Goal: Information Seeking & Learning: Learn about a topic

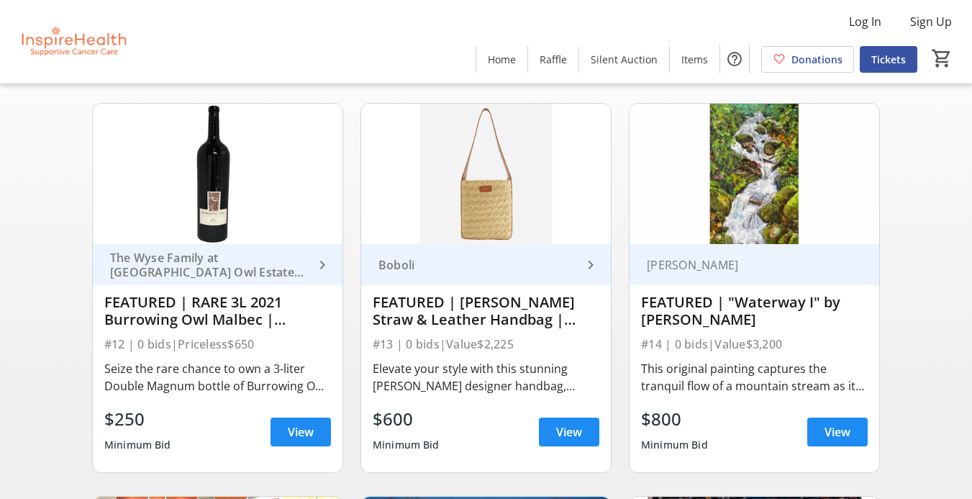
scroll to position [116, 0]
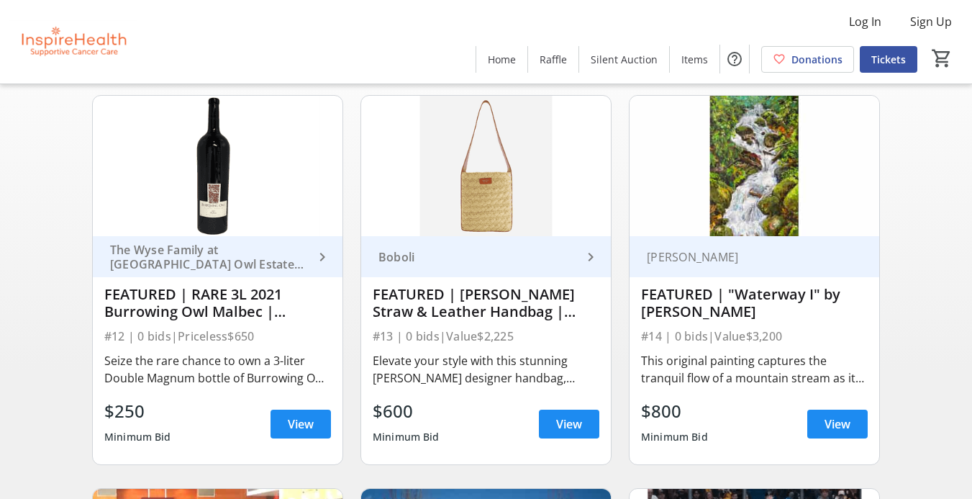
click at [855, 230] on img at bounding box center [755, 166] width 250 height 140
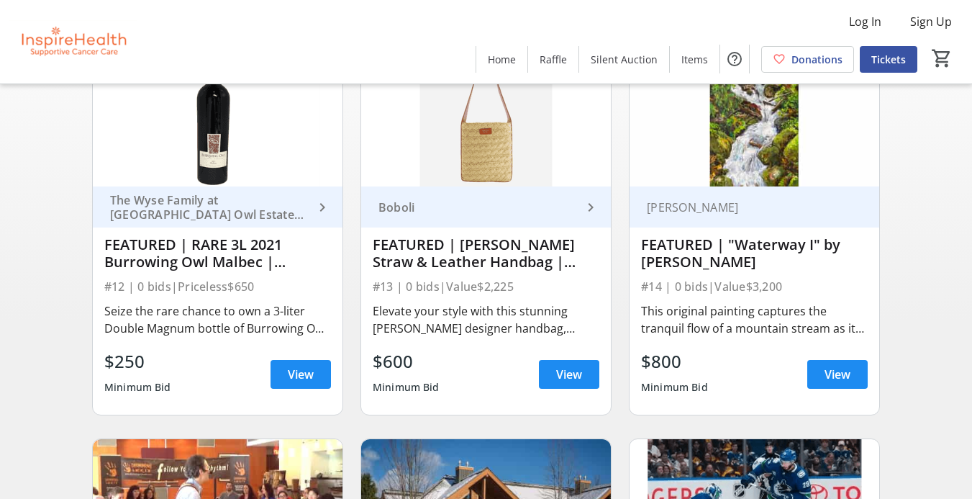
scroll to position [168, 0]
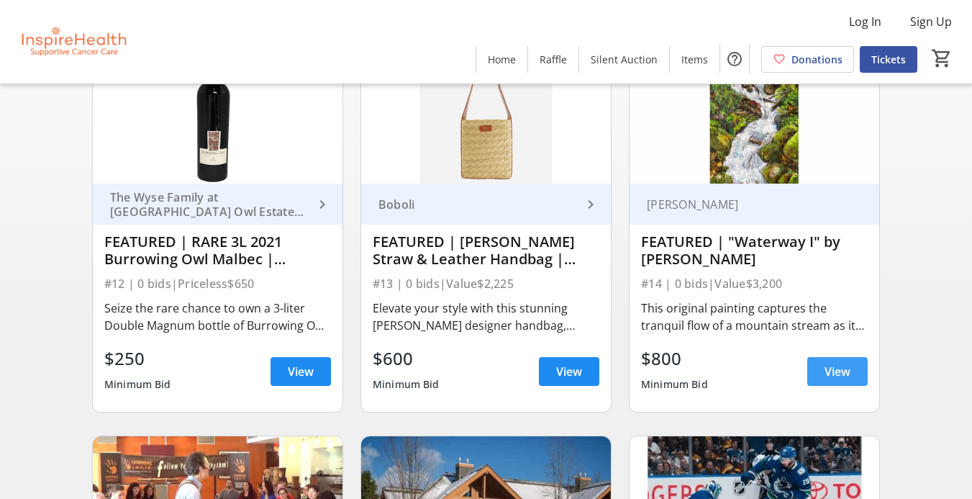
click at [830, 375] on span "View" at bounding box center [838, 371] width 26 height 17
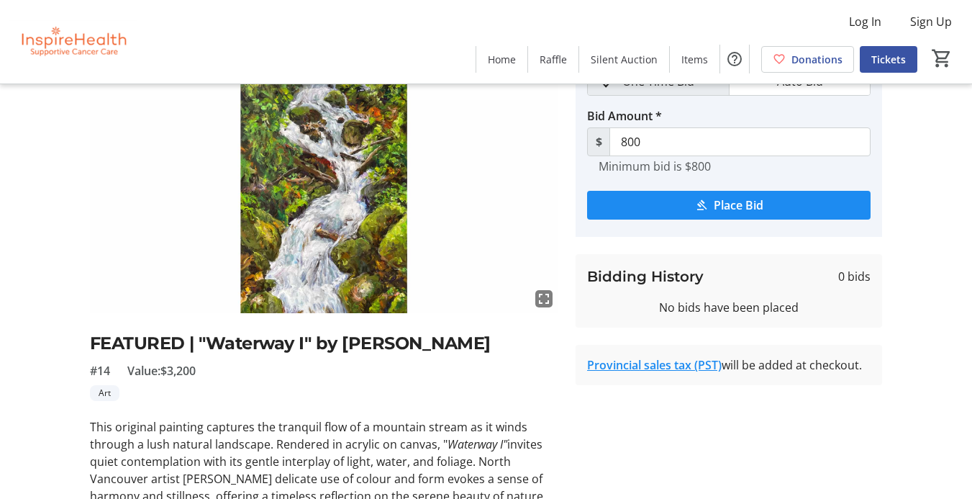
scroll to position [58, 0]
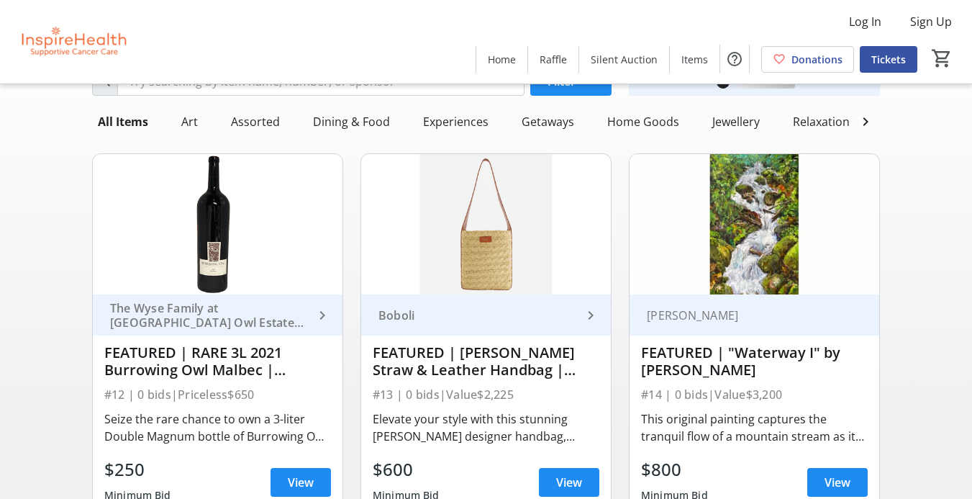
scroll to position [168, 0]
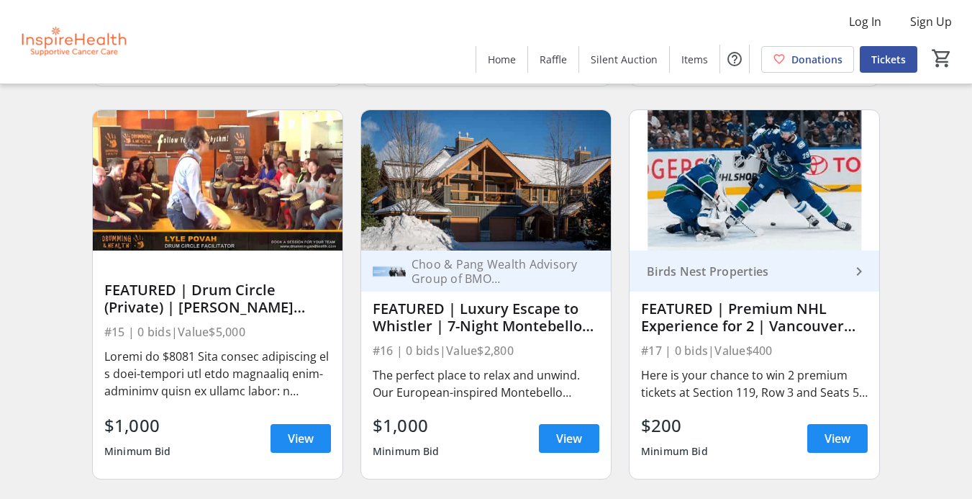
scroll to position [497, 0]
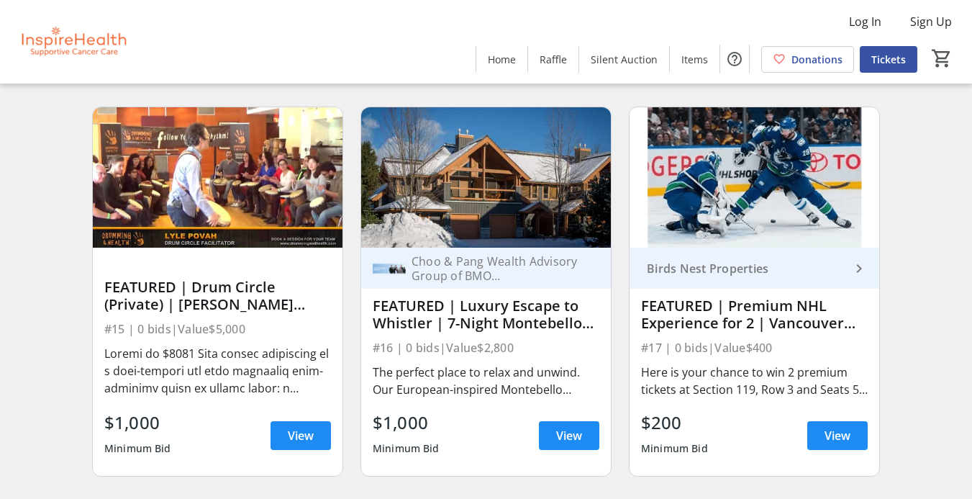
click at [217, 197] on img at bounding box center [218, 177] width 250 height 140
click at [299, 437] on span at bounding box center [301, 435] width 60 height 35
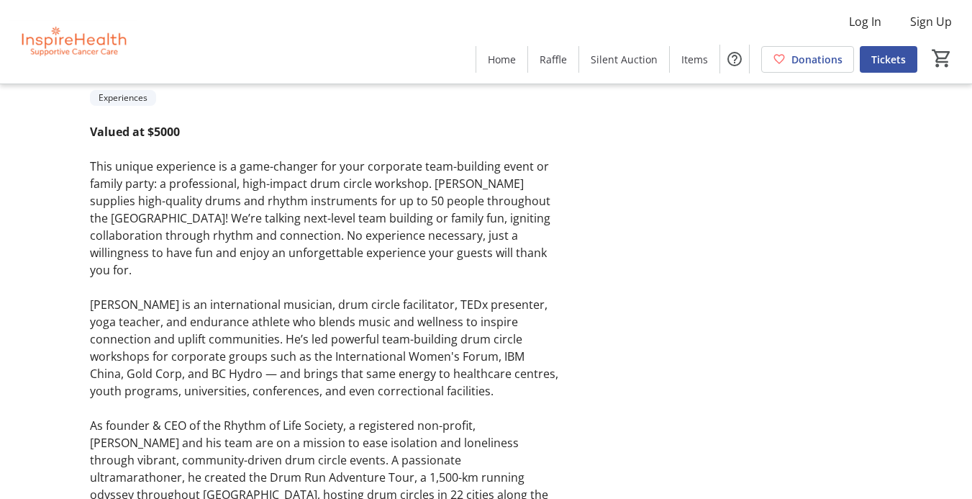
scroll to position [449, 0]
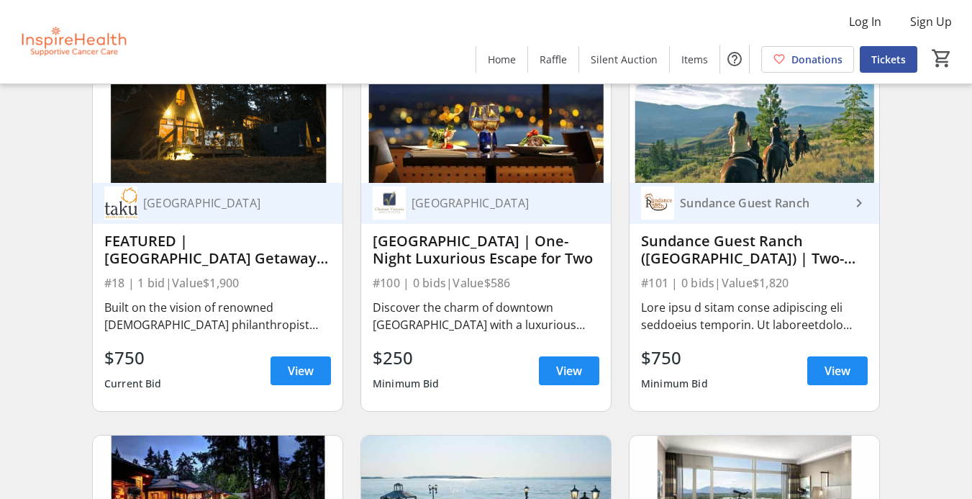
scroll to position [981, 0]
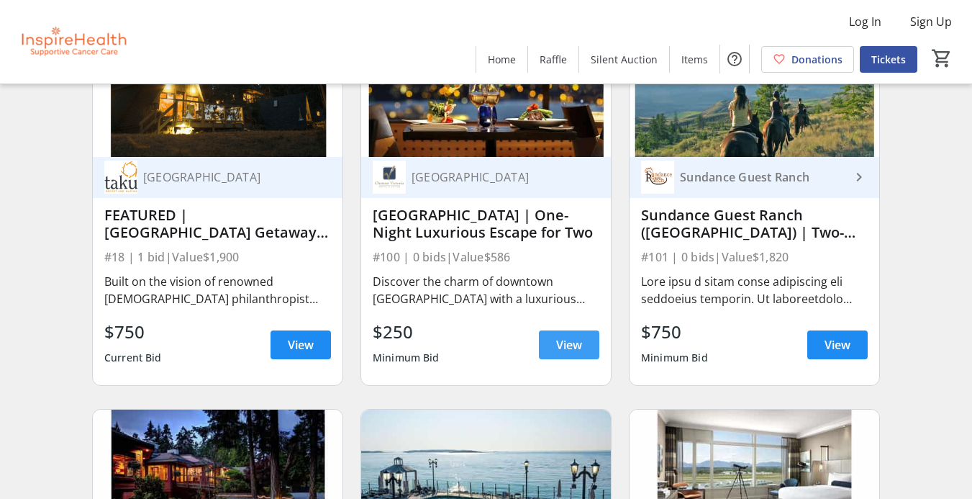
click at [566, 353] on span "View" at bounding box center [569, 344] width 26 height 17
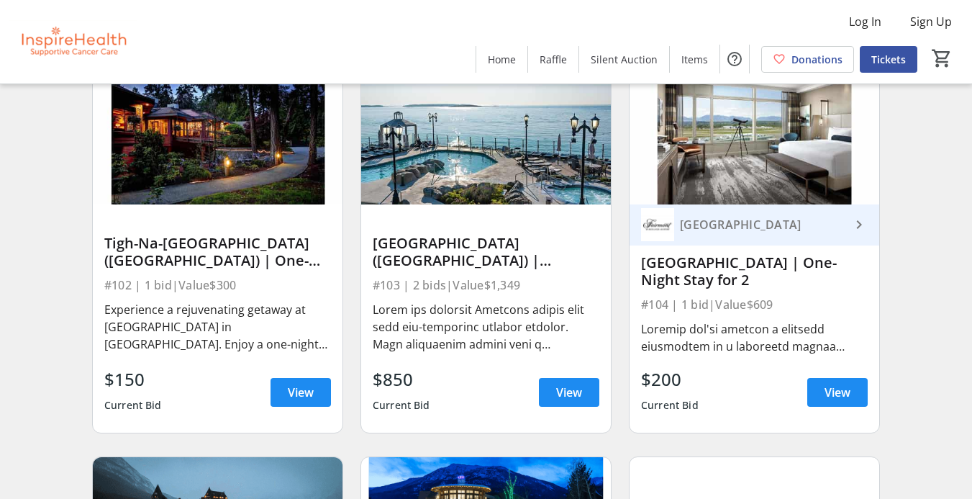
scroll to position [1343, 0]
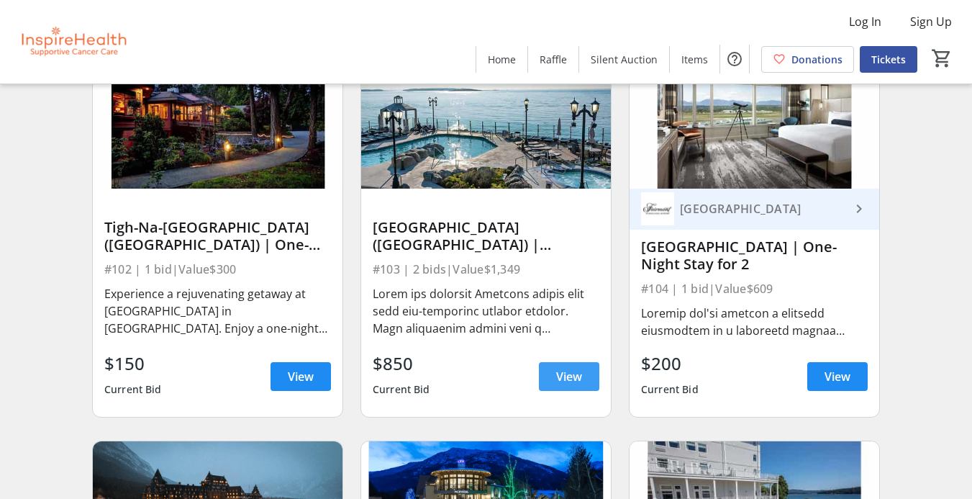
click at [564, 384] on span "View" at bounding box center [569, 376] width 26 height 17
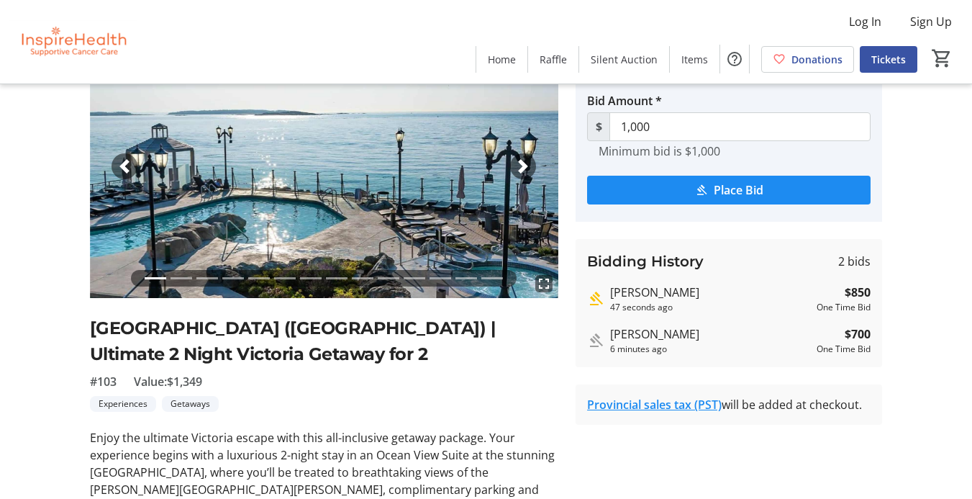
scroll to position [105, 0]
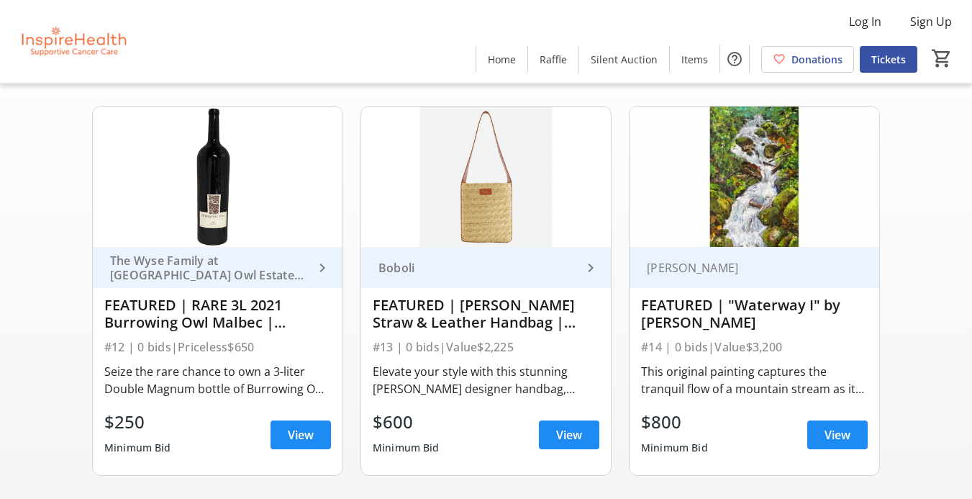
scroll to position [1343, 0]
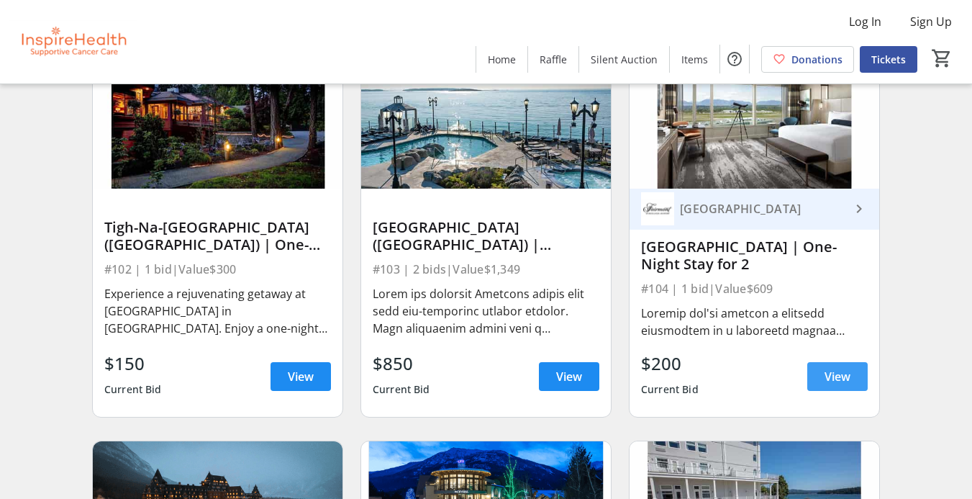
click at [825, 381] on span "View" at bounding box center [838, 376] width 26 height 17
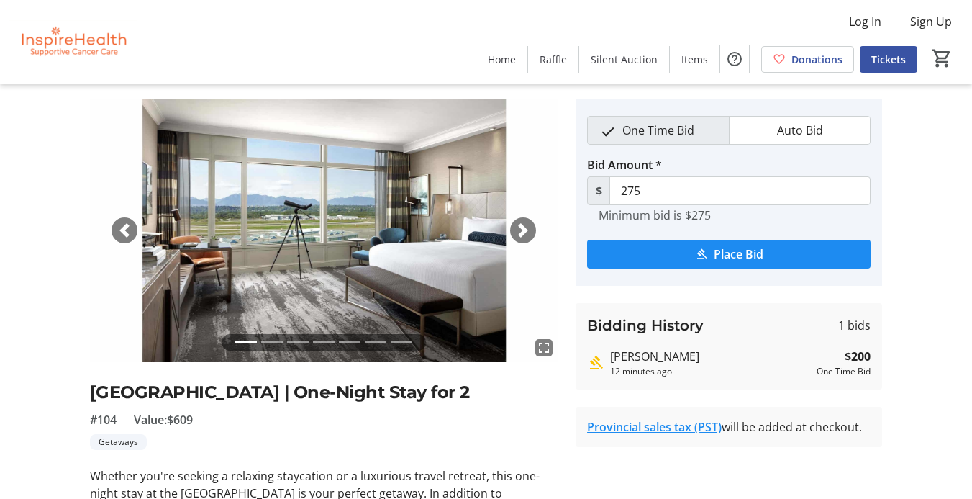
scroll to position [33, 0]
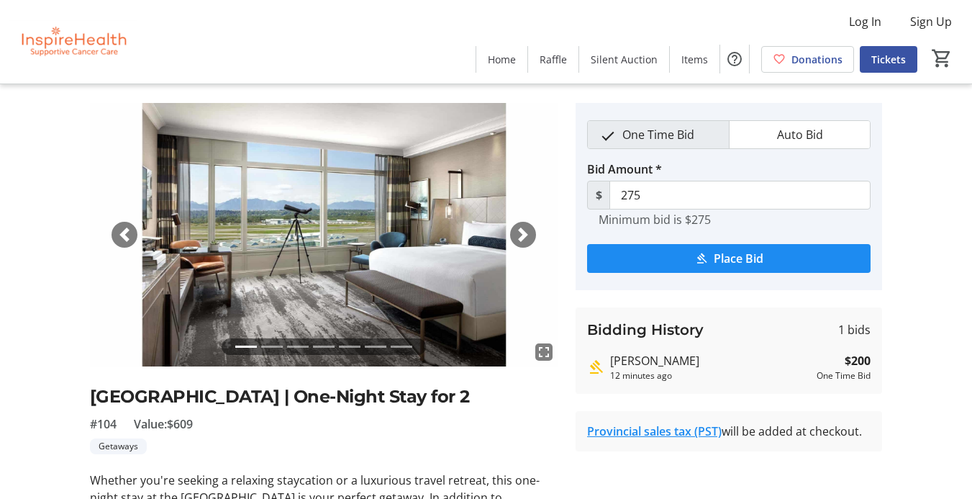
scroll to position [1343, 0]
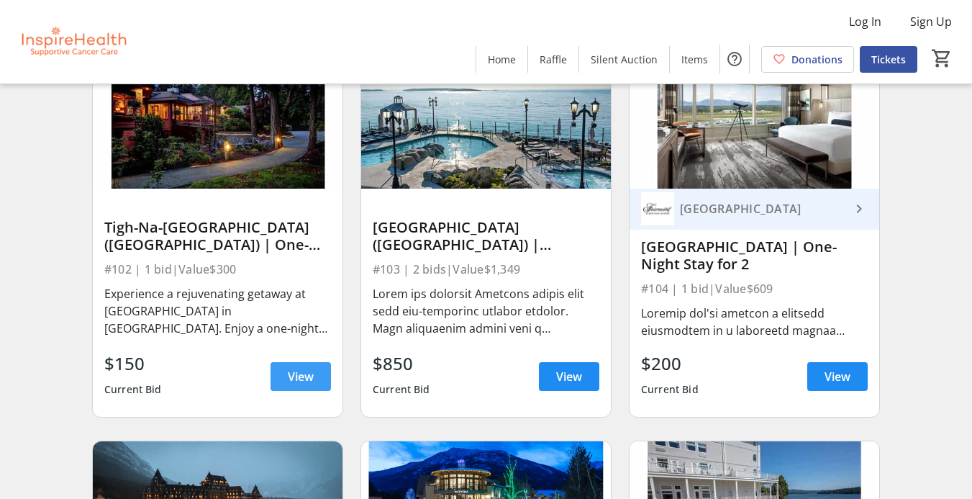
click at [291, 382] on span "View" at bounding box center [301, 376] width 26 height 17
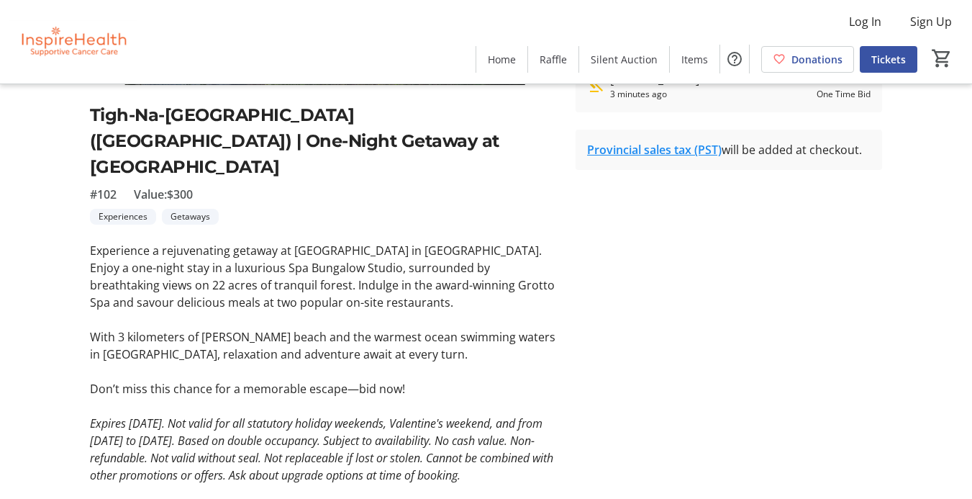
scroll to position [328, 0]
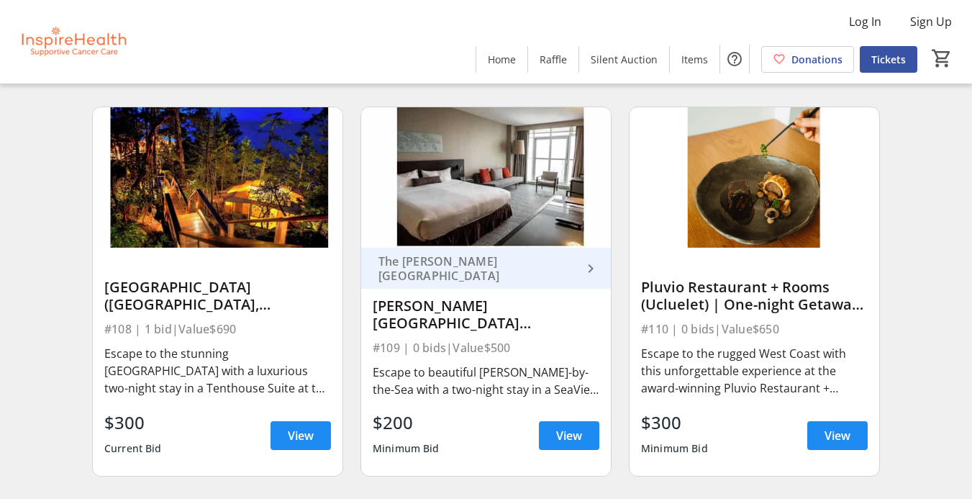
scroll to position [2095, 0]
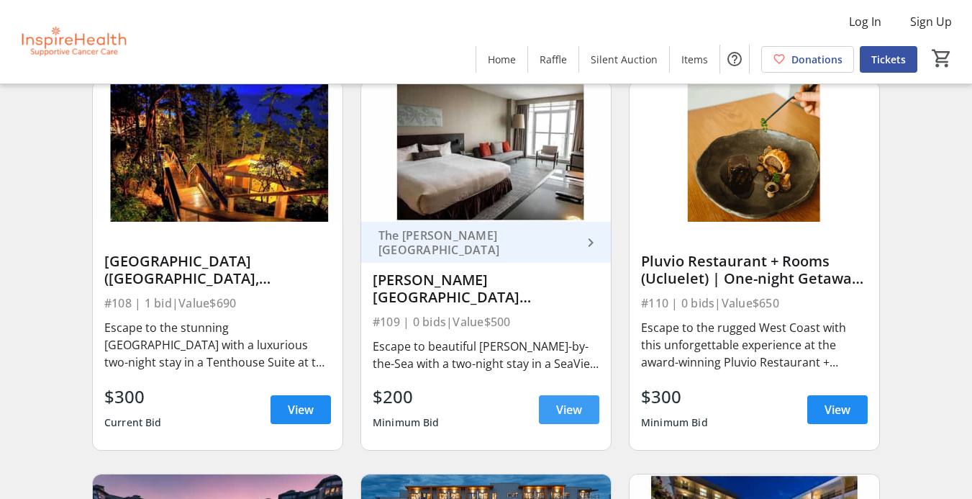
click at [579, 413] on span "View" at bounding box center [569, 409] width 26 height 17
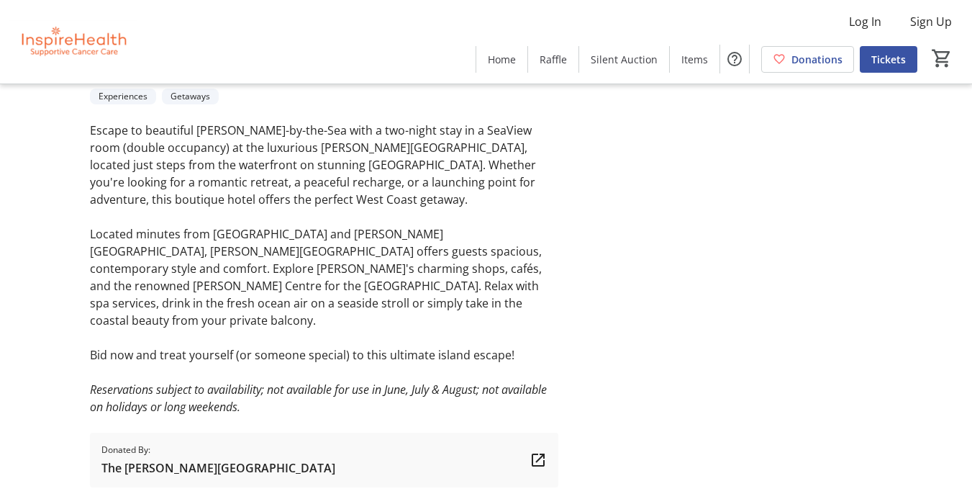
scroll to position [435, 0]
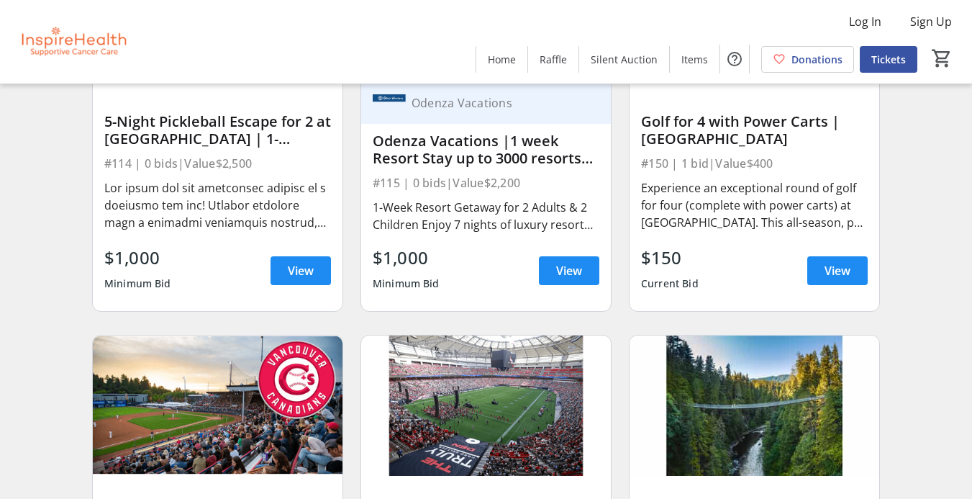
scroll to position [3013, 0]
